Goal: Task Accomplishment & Management: Complete application form

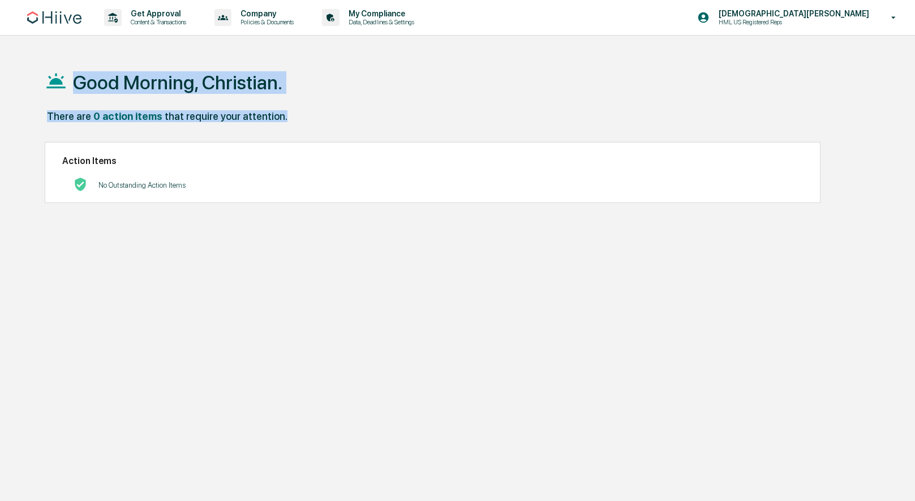
drag, startPoint x: 152, startPoint y: 82, endPoint x: 301, endPoint y: 125, distance: 154.8
click at [301, 125] on div "Good Morning, Christian. There are 0 action items that require your attention. …" at bounding box center [456, 304] width 857 height 501
click at [301, 125] on div "There are 0 action items that require your attention." at bounding box center [457, 121] width 824 height 23
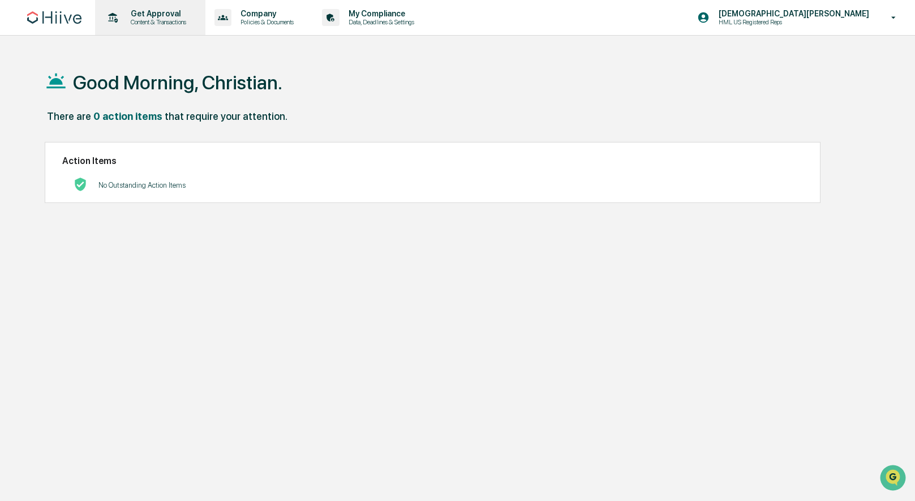
click at [169, 19] on p "Content & Transactions" at bounding box center [157, 22] width 70 height 8
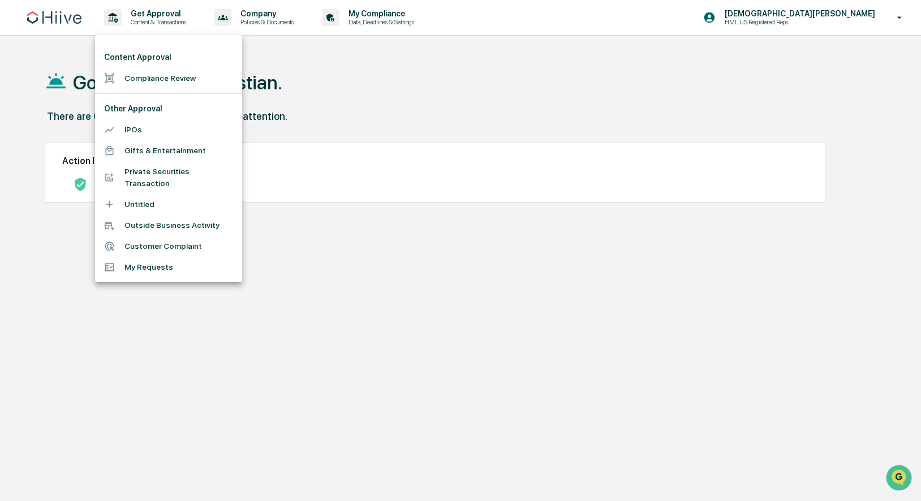
click at [186, 84] on li "Compliance Review" at bounding box center [168, 78] width 147 height 21
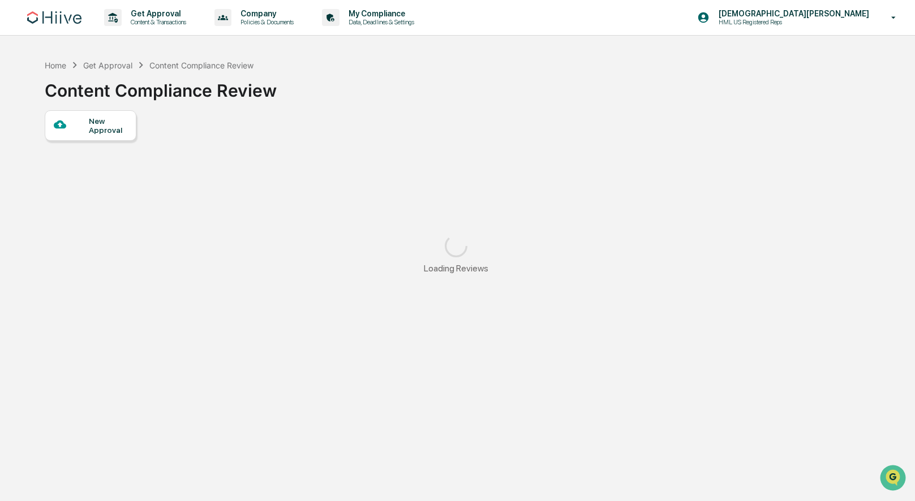
click at [106, 135] on div "New Approval" at bounding box center [91, 125] width 92 height 31
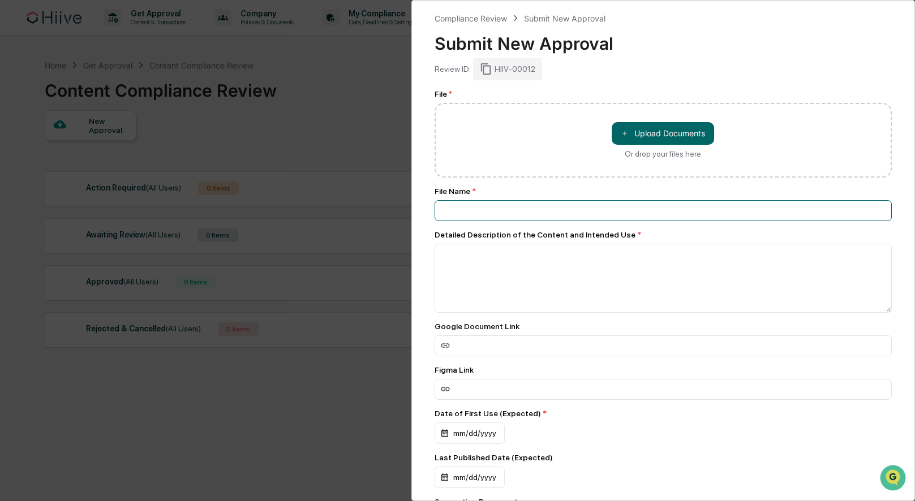
click at [503, 211] on input at bounding box center [664, 210] width 458 height 21
type input "**********"
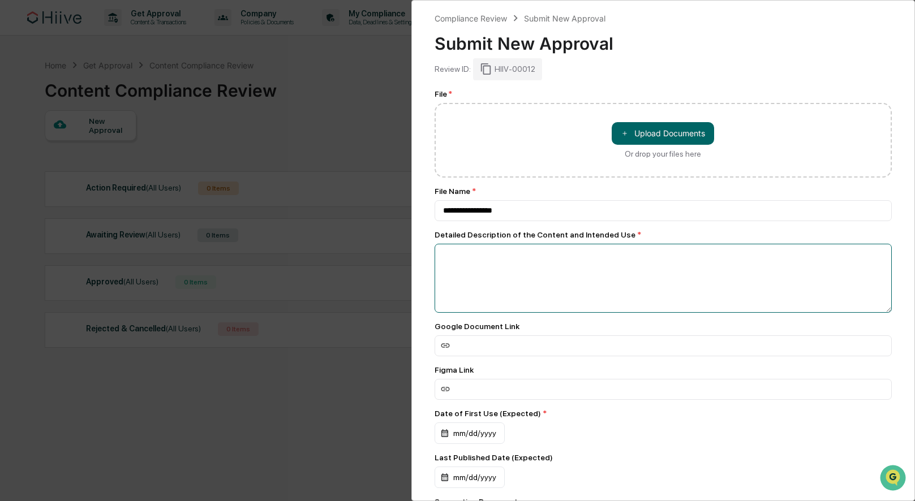
click at [561, 272] on textarea at bounding box center [664, 278] width 458 height 69
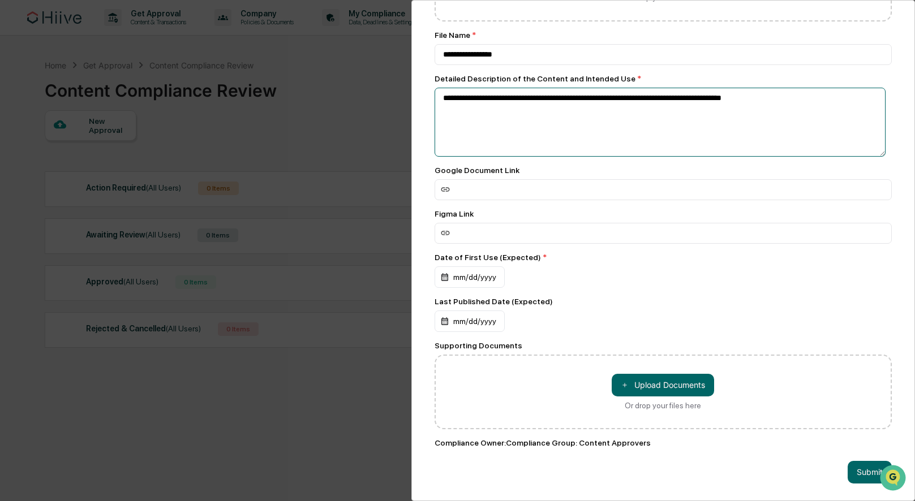
type textarea "**********"
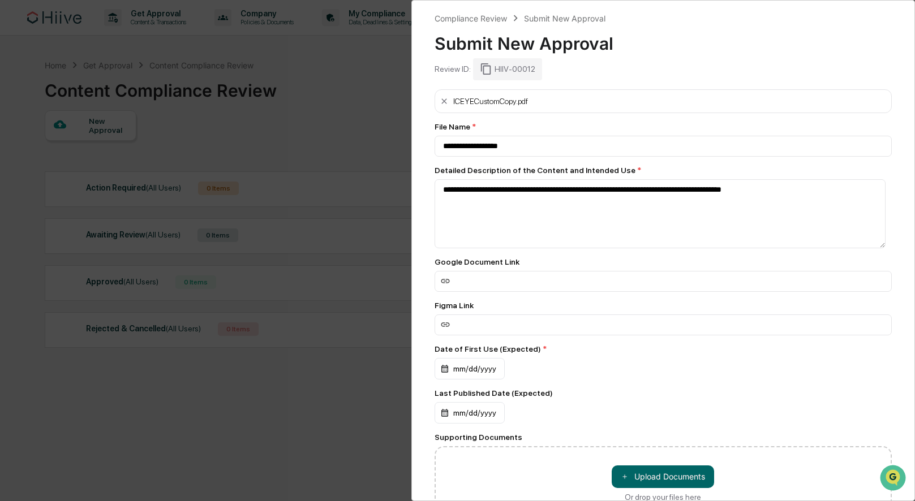
click at [627, 261] on div "Google Document Link" at bounding box center [664, 262] width 458 height 9
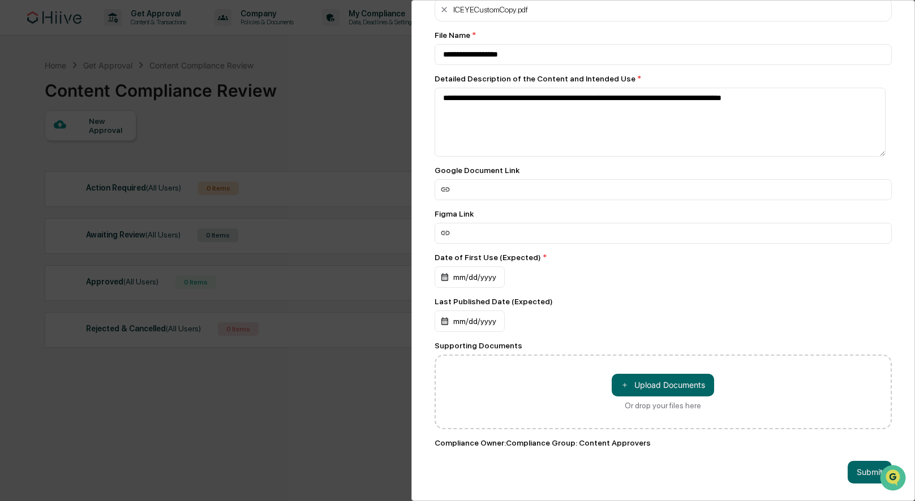
scroll to position [102, 0]
click at [482, 275] on div "mm/dd/yyyy" at bounding box center [470, 278] width 70 height 22
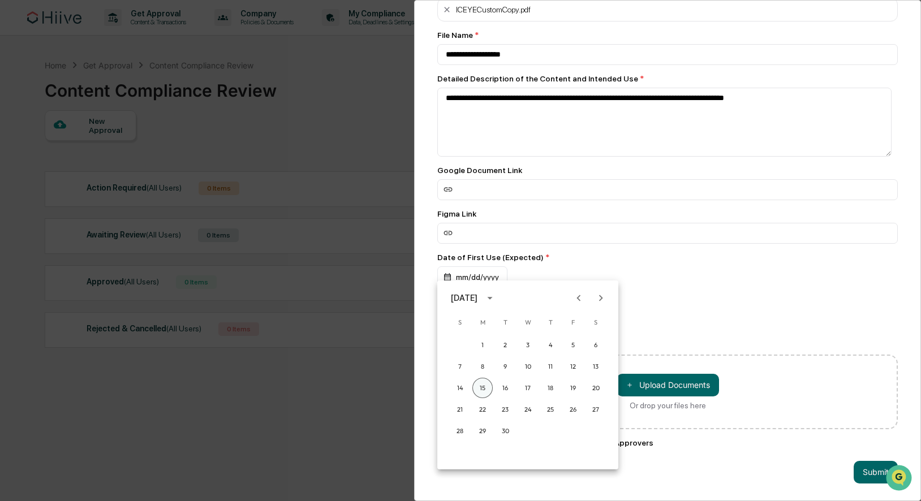
click at [487, 383] on button "15" at bounding box center [483, 388] width 20 height 20
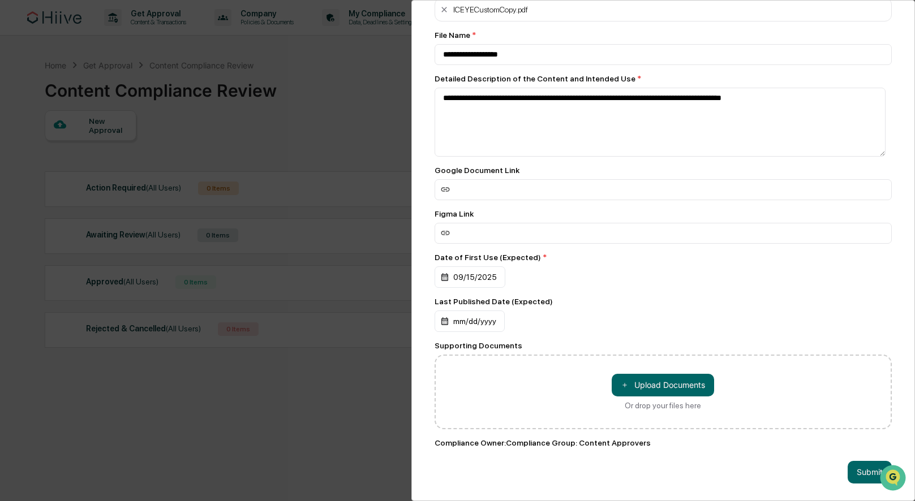
click at [617, 267] on div "09/15/2025" at bounding box center [664, 278] width 458 height 22
drag, startPoint x: 462, startPoint y: 437, endPoint x: 697, endPoint y: 443, distance: 235.0
click at [697, 443] on div "**********" at bounding box center [664, 225] width 458 height 454
click at [696, 441] on div "Compliance Owner : Compliance Group: Content Approvers" at bounding box center [664, 443] width 458 height 9
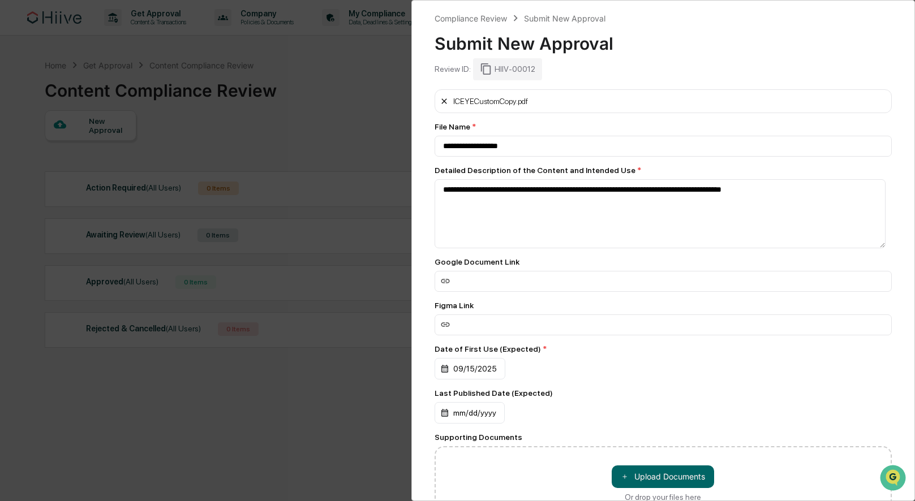
click at [443, 98] on icon at bounding box center [444, 101] width 9 height 9
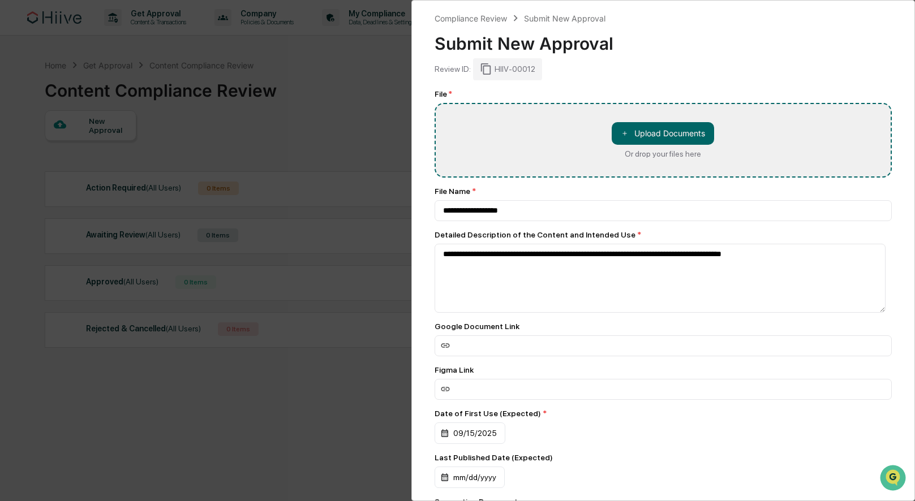
type input "**********"
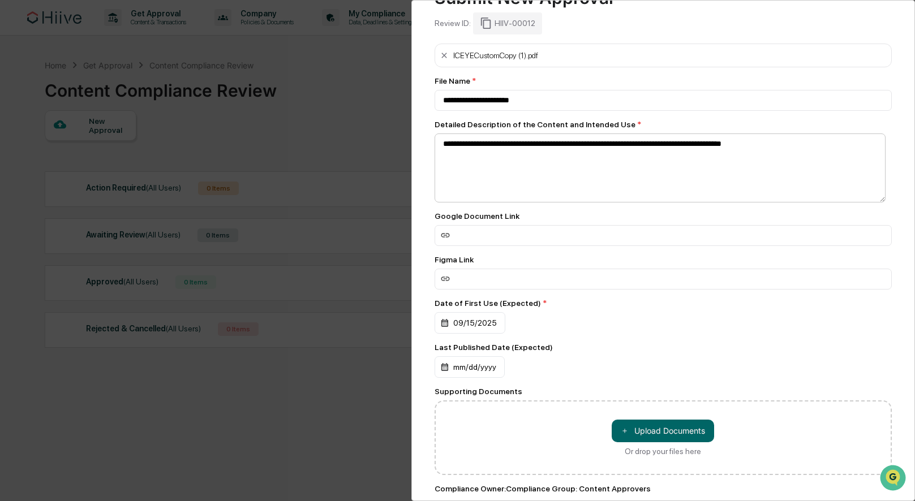
scroll to position [102, 0]
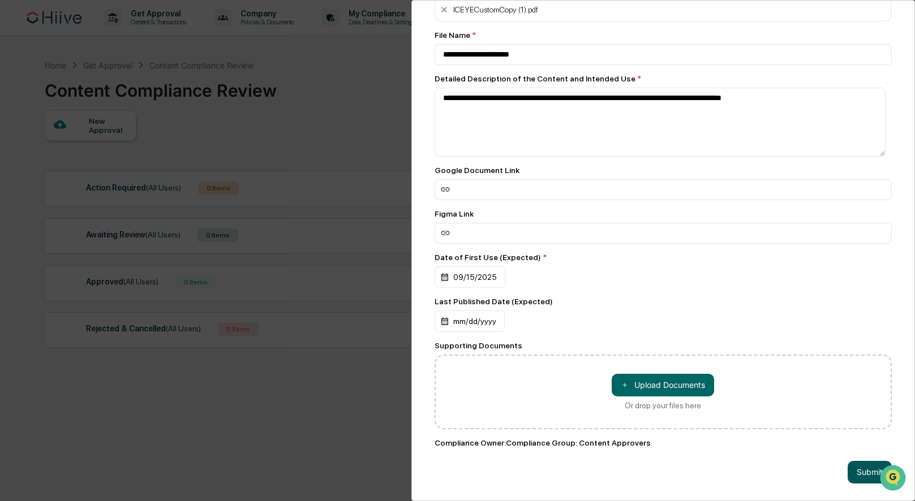
click at [859, 468] on button "Submit" at bounding box center [870, 472] width 44 height 23
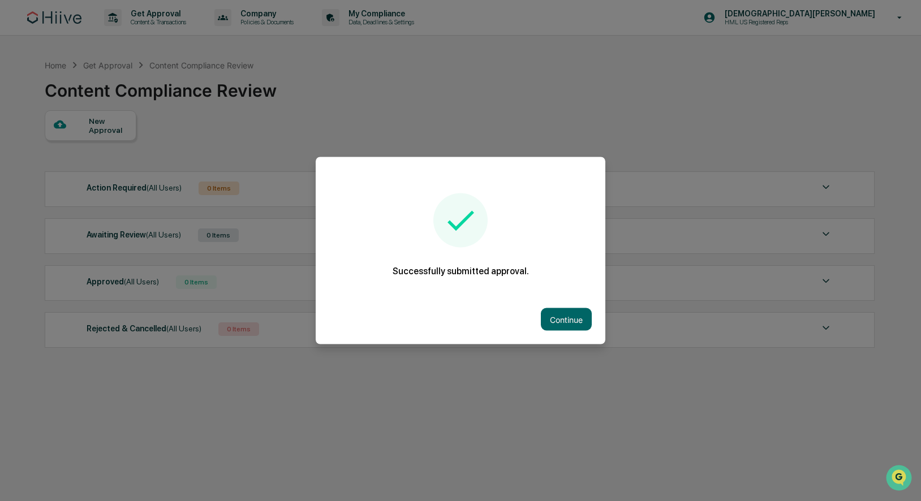
click at [561, 331] on div "Continue" at bounding box center [461, 320] width 290 height 50
click at [561, 329] on button "Continue" at bounding box center [566, 319] width 51 height 23
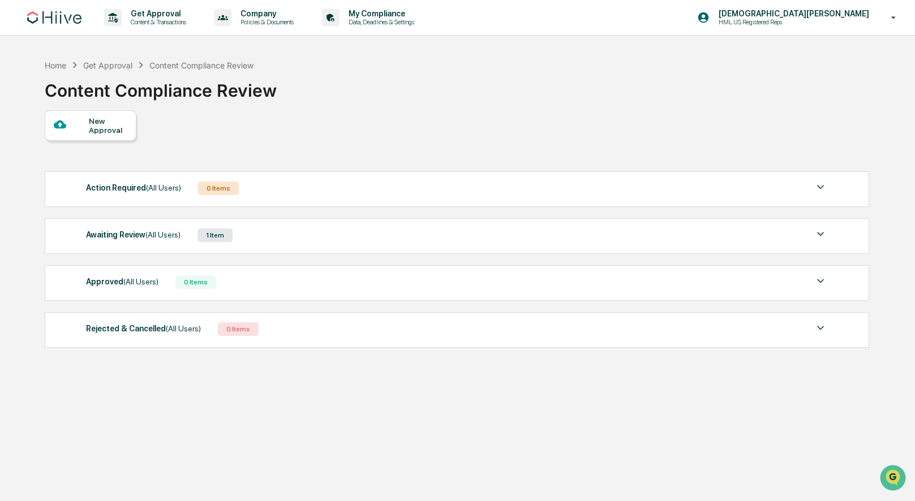
click at [558, 235] on div "Awaiting Review (All Users) 1 Item" at bounding box center [456, 236] width 741 height 16
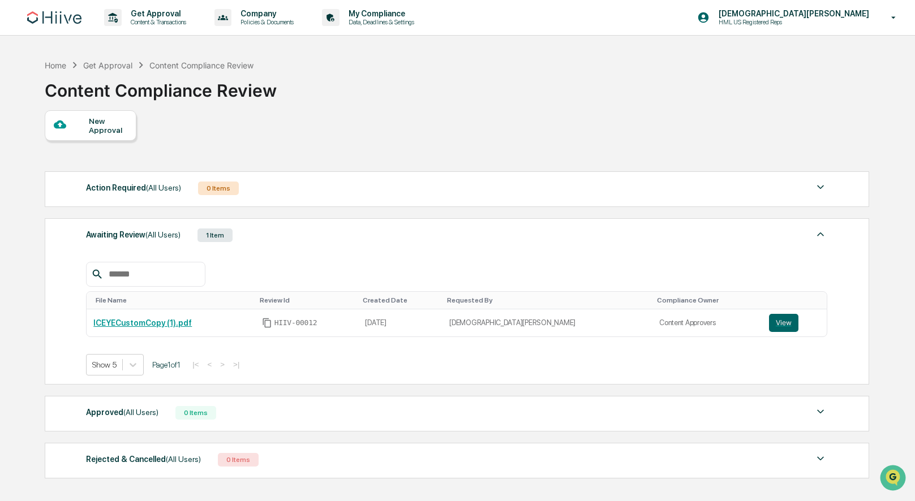
click at [817, 240] on img at bounding box center [821, 235] width 14 height 14
